Goal: Navigation & Orientation: Find specific page/section

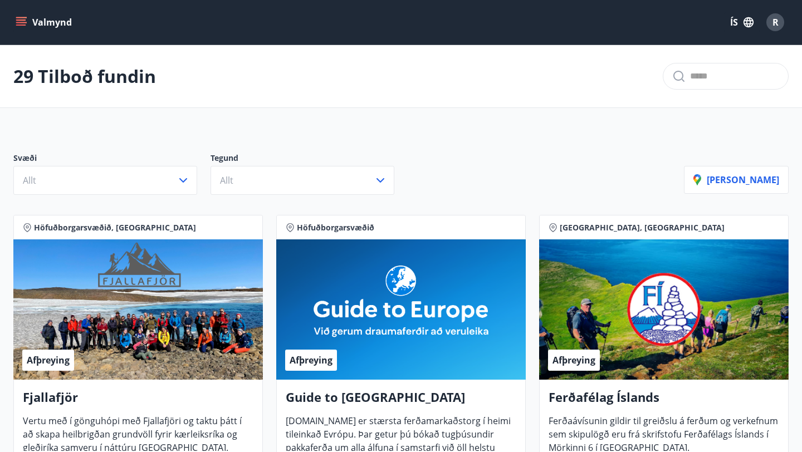
click at [16, 22] on icon "menu" at bounding box center [21, 22] width 11 height 11
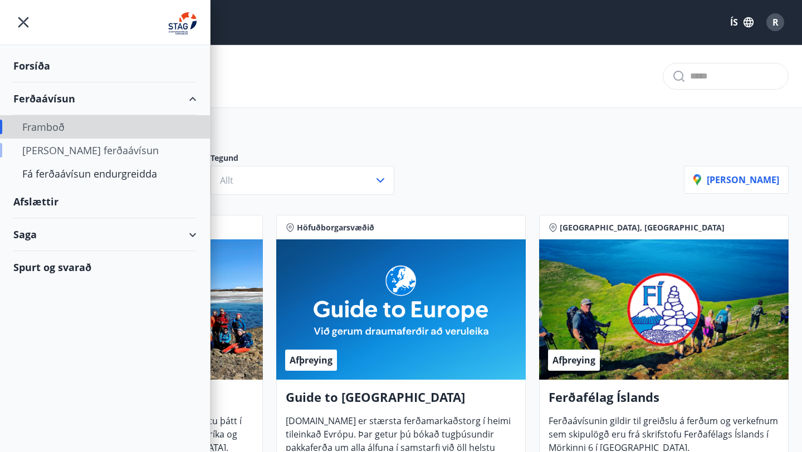
click at [50, 139] on div "Framboð Kaupa ferðaávísun Fá ferðaávísun endurgreidda" at bounding box center [105, 150] width 210 height 70
click at [56, 149] on div "[PERSON_NAME] ferðaávísun" at bounding box center [104, 150] width 165 height 23
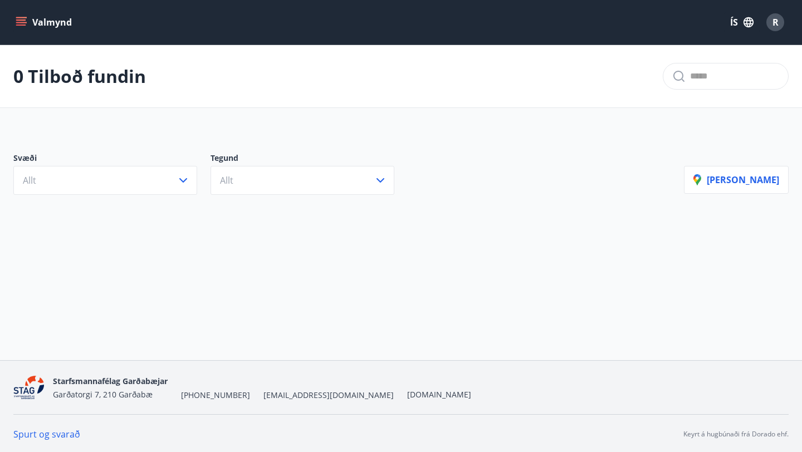
click at [16, 12] on button "Valmynd" at bounding box center [44, 22] width 63 height 20
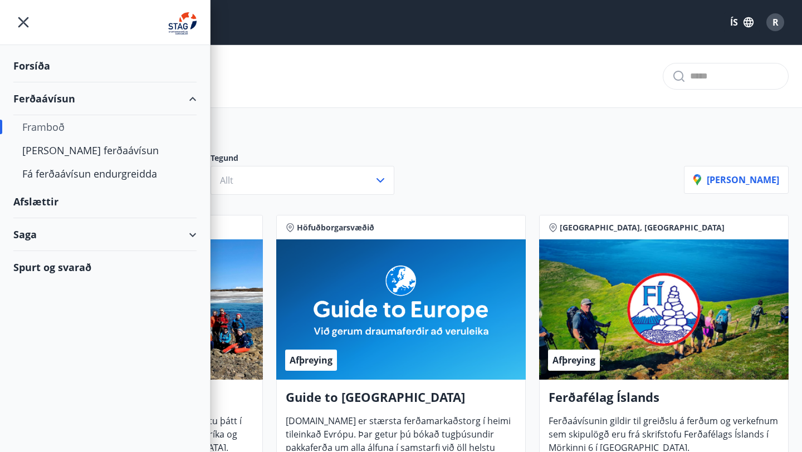
click at [49, 65] on div "Forsíða" at bounding box center [104, 66] width 183 height 33
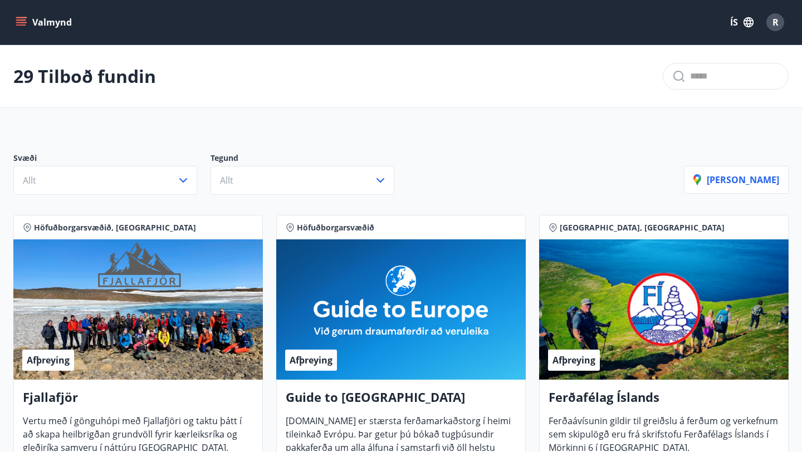
click at [18, 21] on icon "menu" at bounding box center [21, 22] width 11 height 11
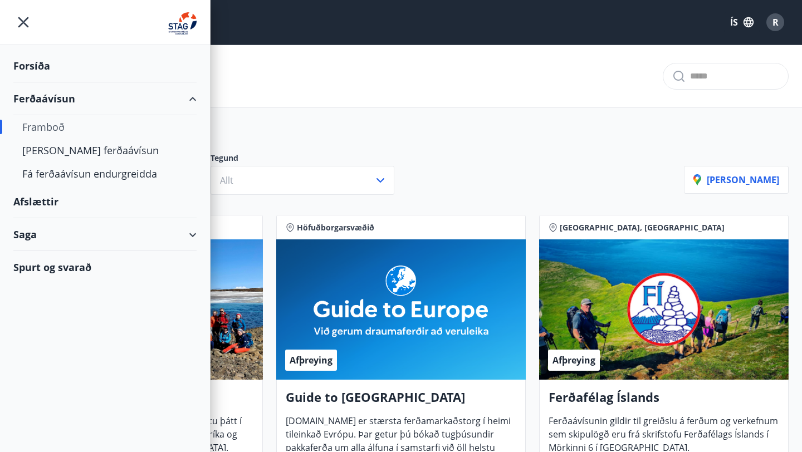
click at [39, 236] on div "Saga" at bounding box center [104, 234] width 183 height 33
click at [74, 70] on div "Forsíða" at bounding box center [104, 66] width 183 height 33
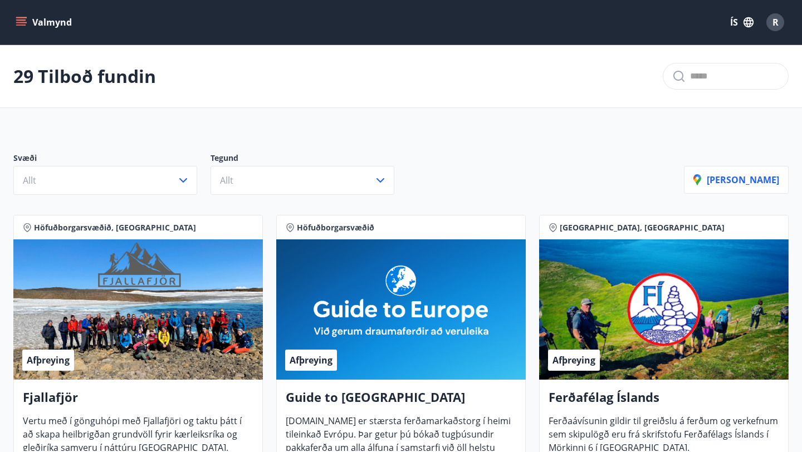
click at [26, 25] on icon "menu" at bounding box center [21, 22] width 11 height 11
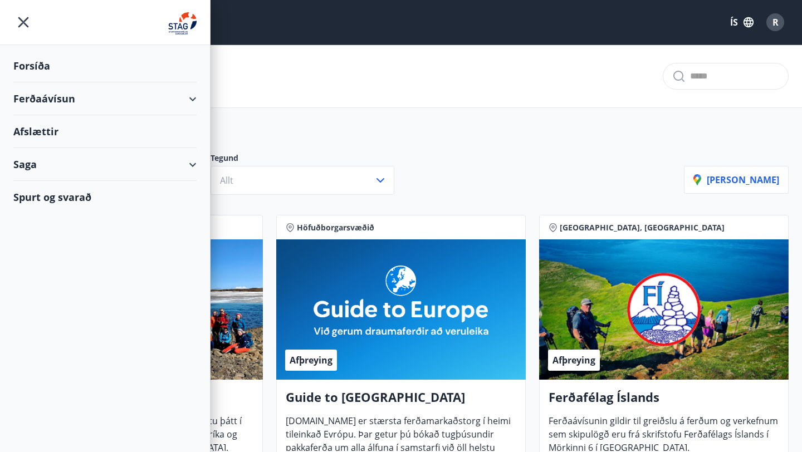
click at [45, 165] on div "Saga" at bounding box center [104, 164] width 183 height 33
click at [40, 223] on div "Punktar" at bounding box center [104, 215] width 165 height 23
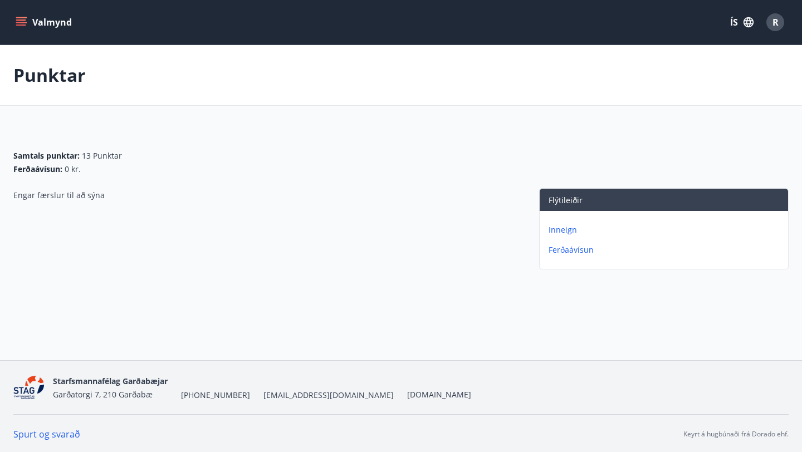
click at [549, 257] on div "Inneign Ferðaávísun" at bounding box center [664, 235] width 248 height 49
click at [555, 254] on p "Ferðaávísun" at bounding box center [665, 249] width 235 height 11
click at [26, 26] on icon "menu" at bounding box center [21, 22] width 11 height 11
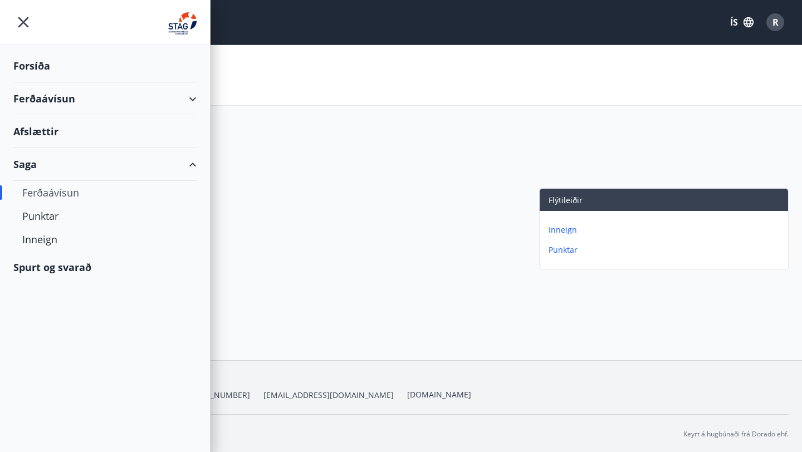
click at [64, 56] on div "Forsíða" at bounding box center [104, 66] width 183 height 33
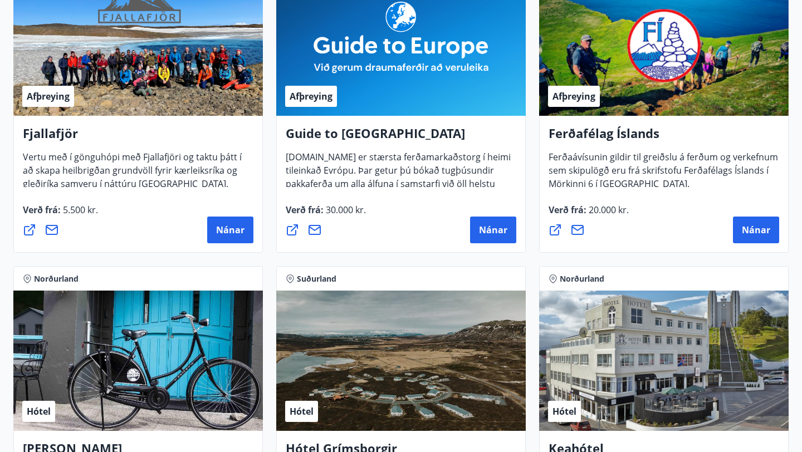
scroll to position [95, 0]
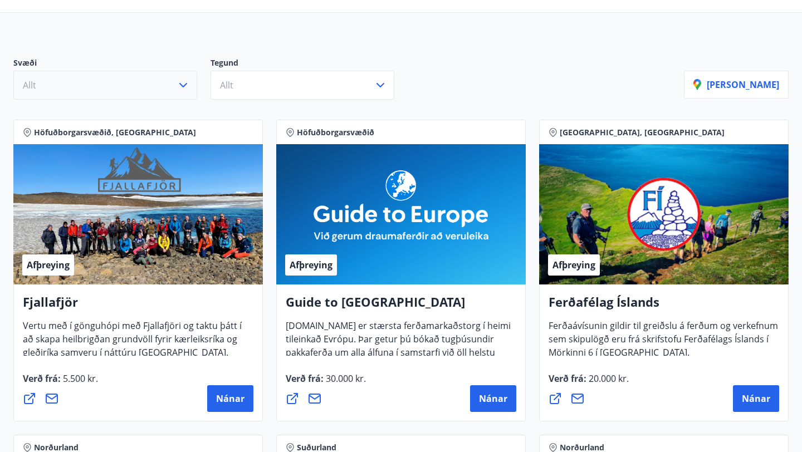
click at [124, 84] on button "Allt" at bounding box center [105, 85] width 184 height 29
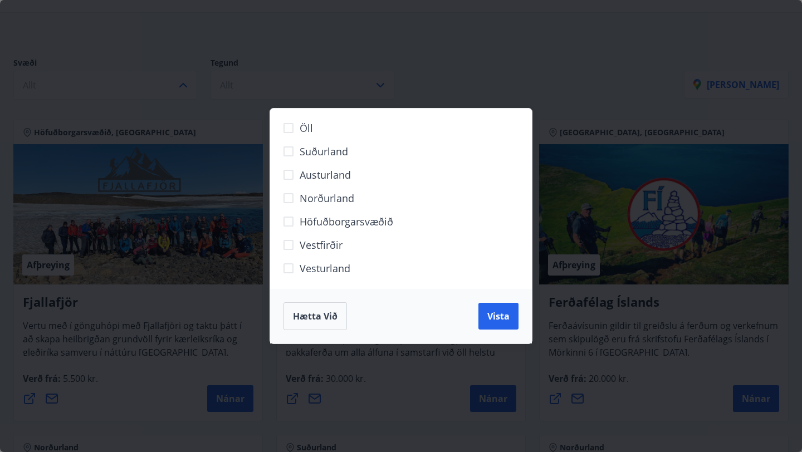
click at [333, 330] on div "Hætta við Vista" at bounding box center [401, 316] width 262 height 55
click at [330, 311] on span "Hætta við" at bounding box center [315, 316] width 45 height 12
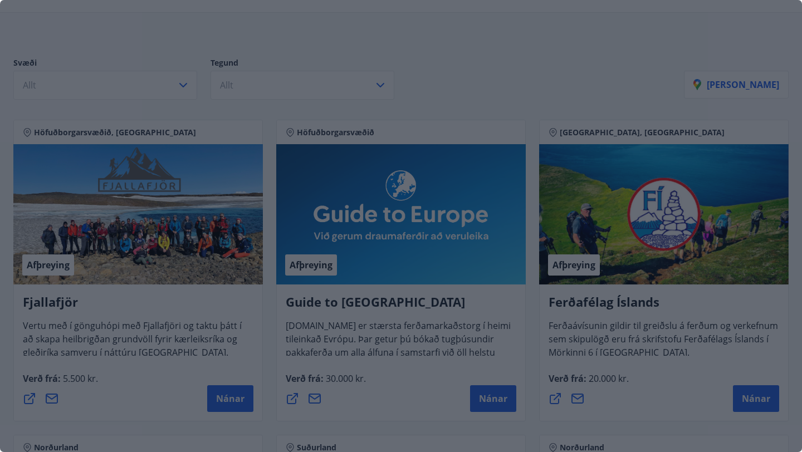
scroll to position [0, 0]
